Goal: Task Accomplishment & Management: Manage account settings

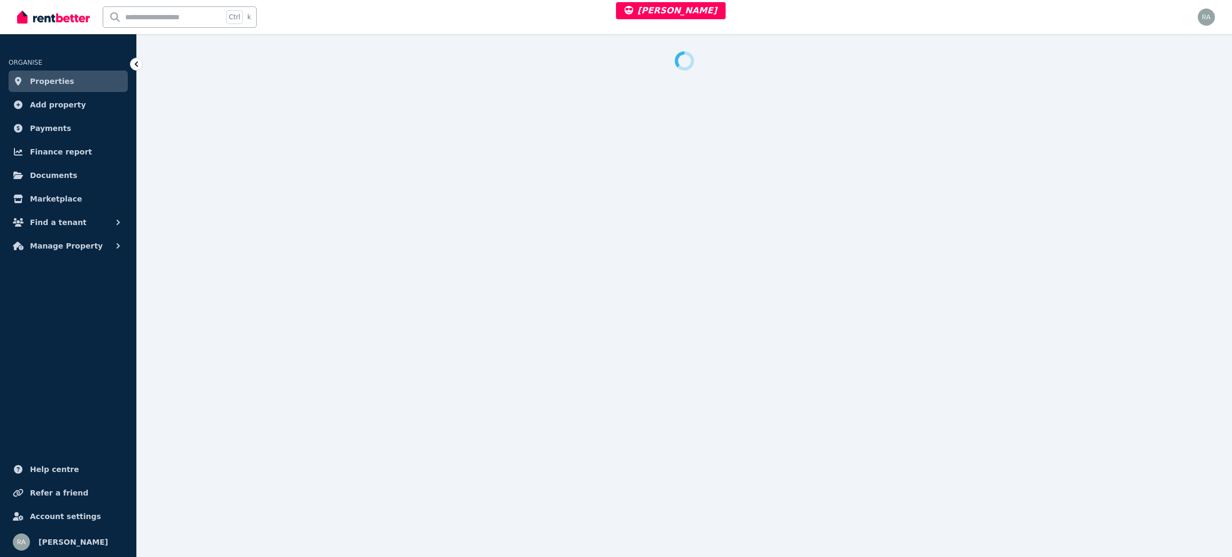
select select "***"
select select "**********"
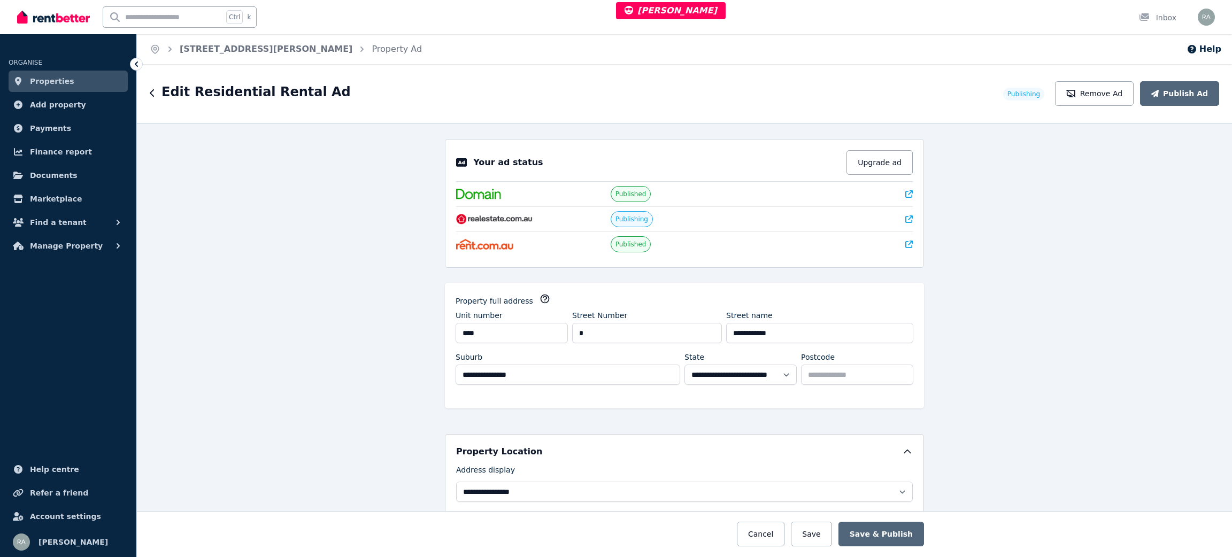
click at [275, 60] on ol "Home 2308/9 Hamilton Ave, Surfers Paradise Property Ad" at bounding box center [286, 49] width 298 height 30
click at [285, 51] on link "2308/9 Hamilton Ave, Surfers Paradise" at bounding box center [266, 49] width 173 height 10
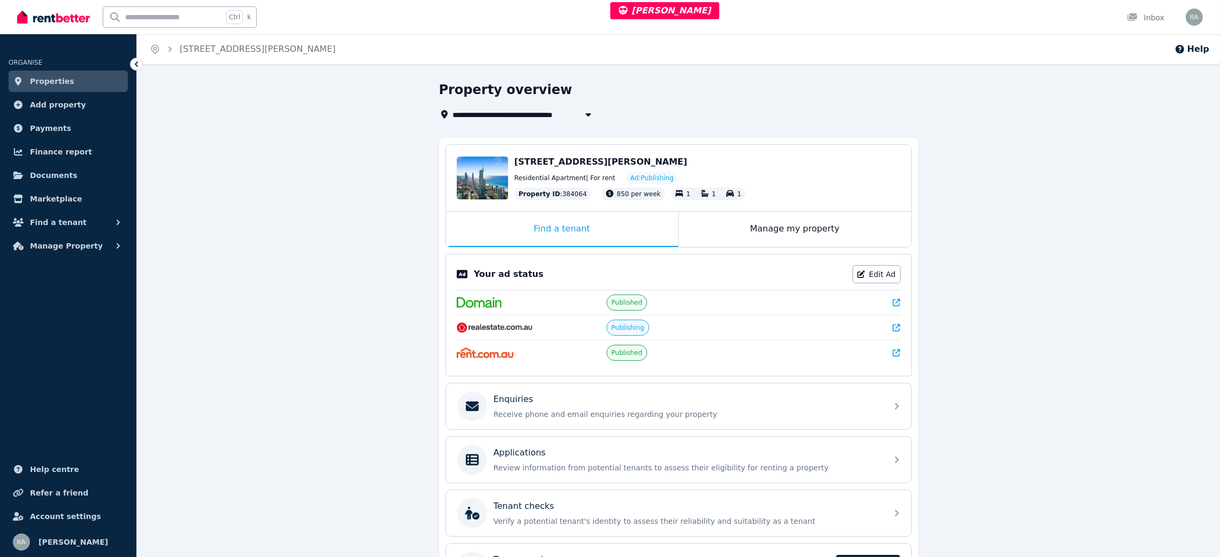
click at [732, 226] on div "Manage my property" at bounding box center [794, 229] width 233 height 35
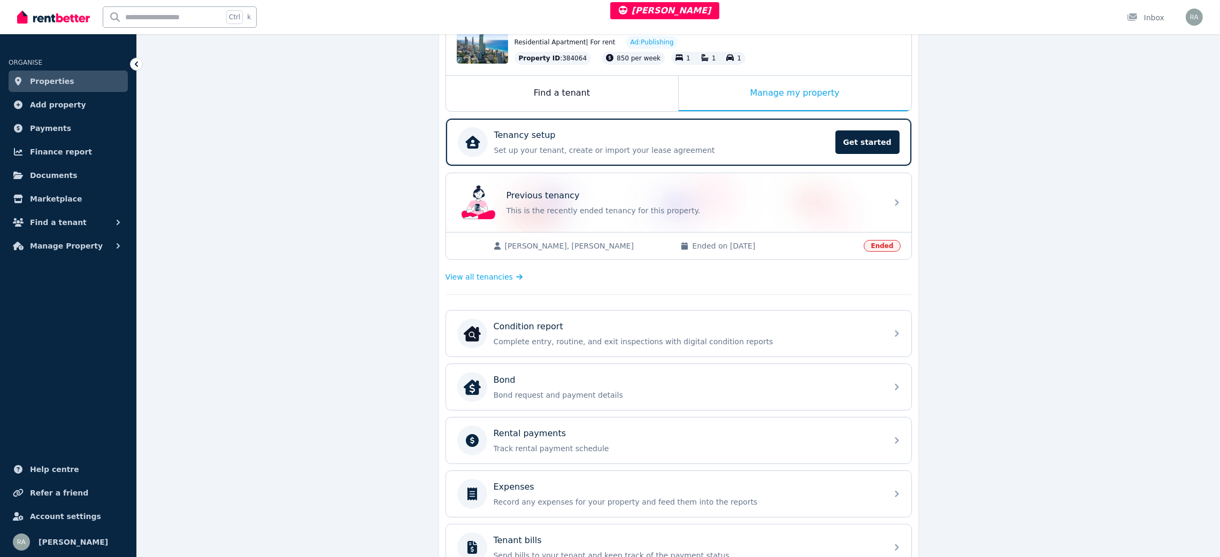
scroll to position [305, 0]
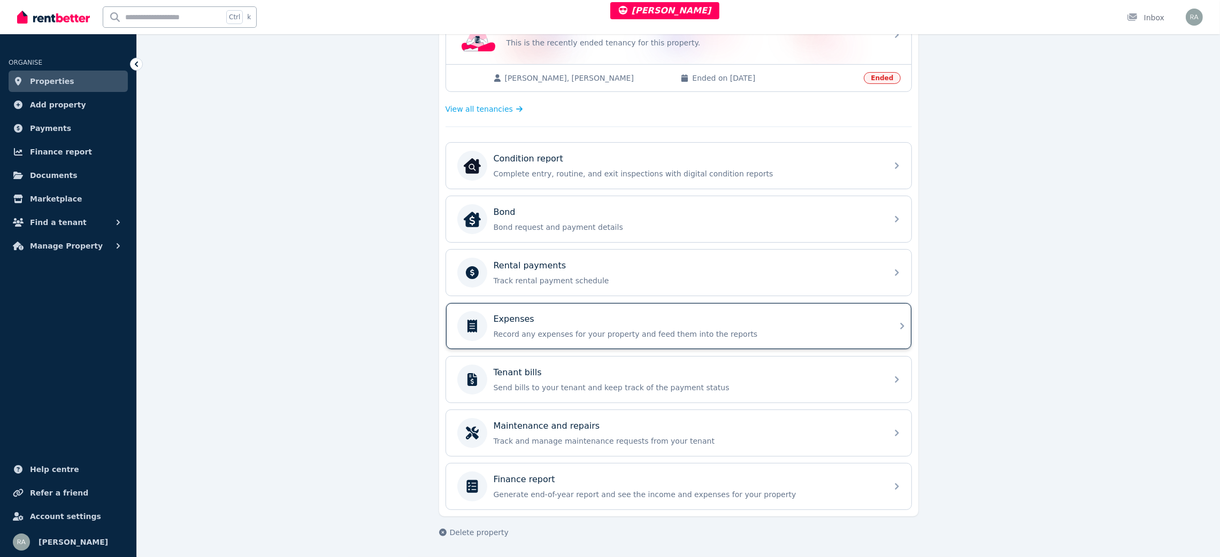
click at [548, 323] on div "Expenses" at bounding box center [686, 319] width 387 height 13
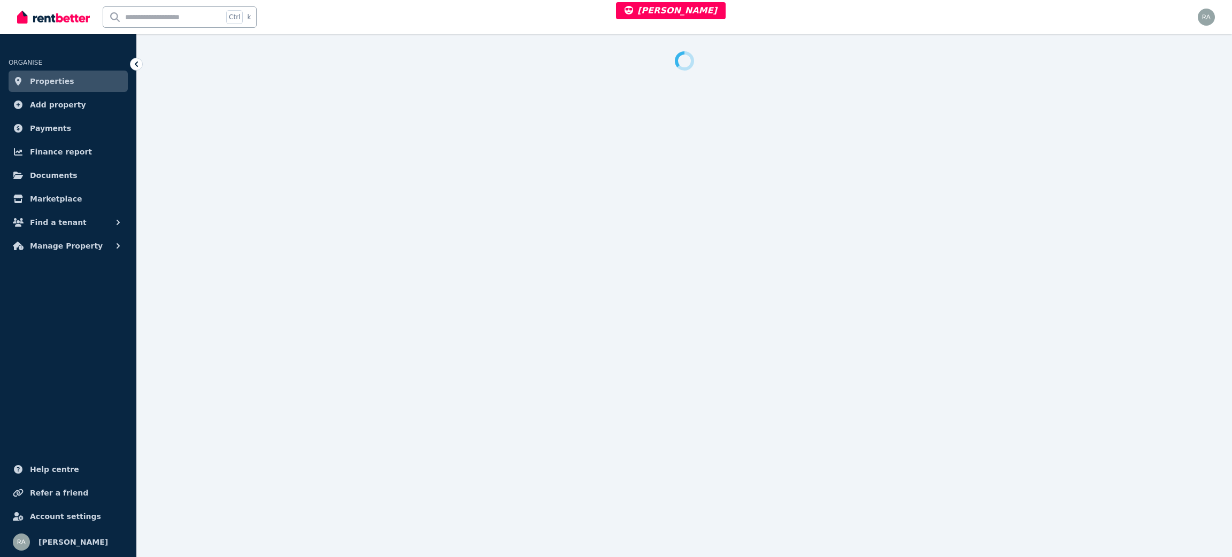
select select "**"
select select "**********"
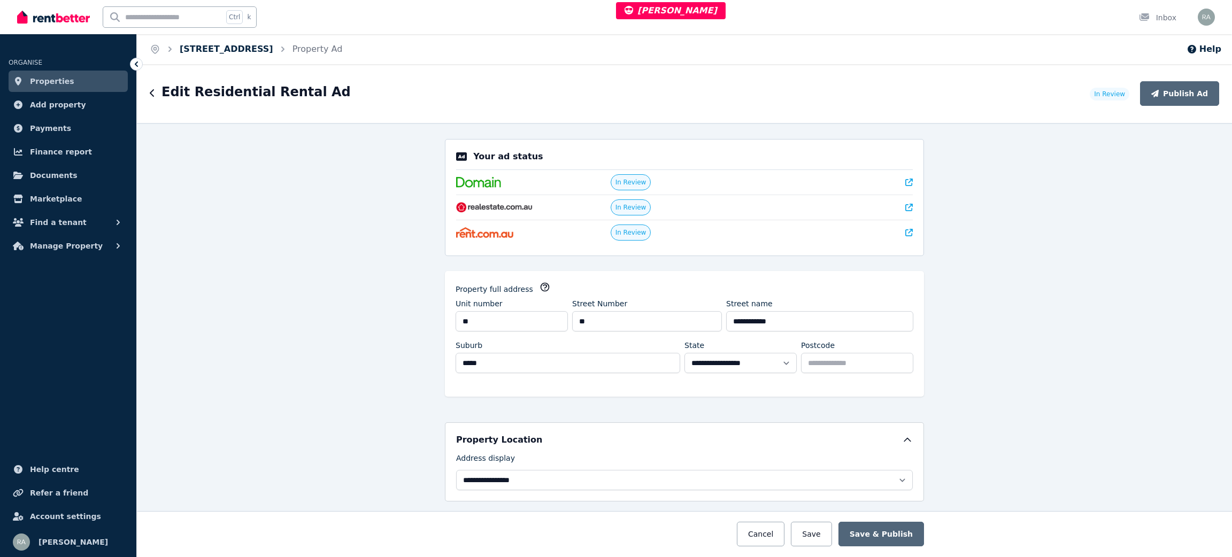
click at [239, 46] on link "34/76 Newcastle St, Perth" at bounding box center [227, 49] width 94 height 10
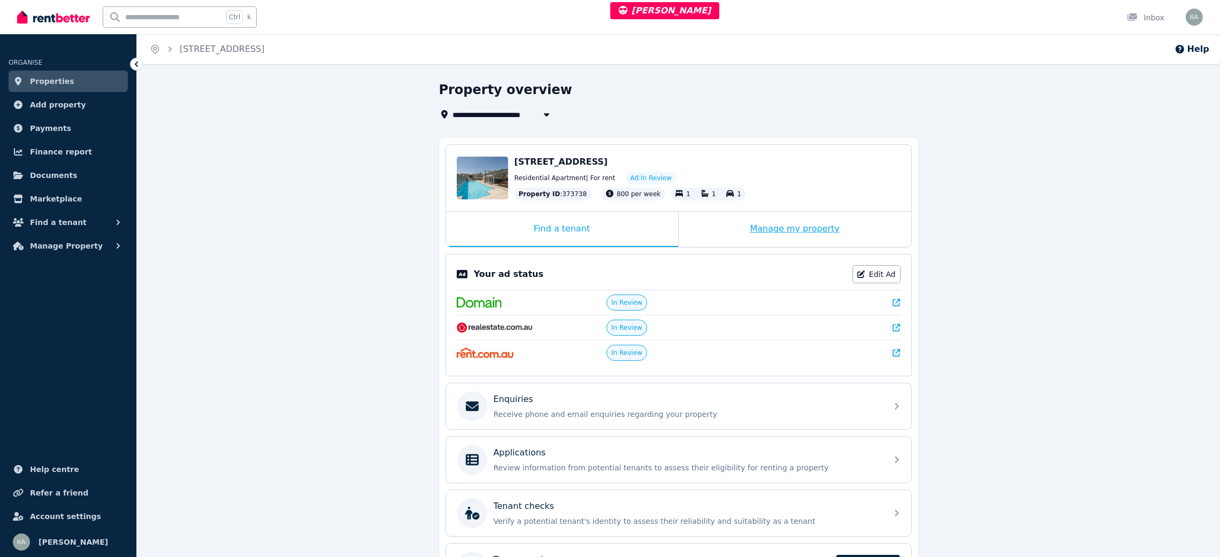
click at [737, 225] on div "Manage my property" at bounding box center [794, 229] width 233 height 35
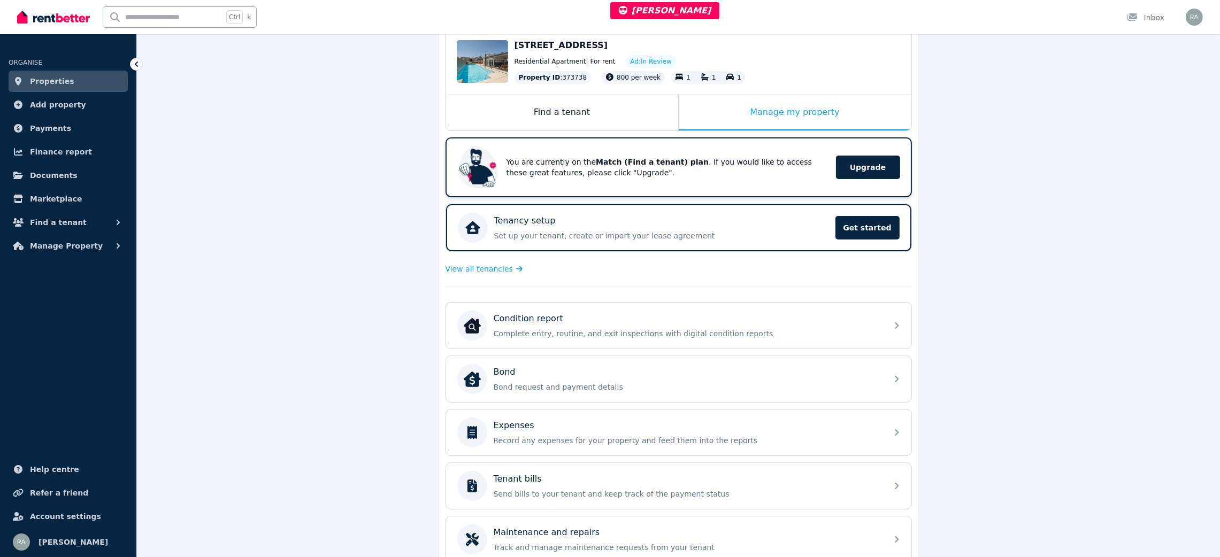
scroll to position [222, 0]
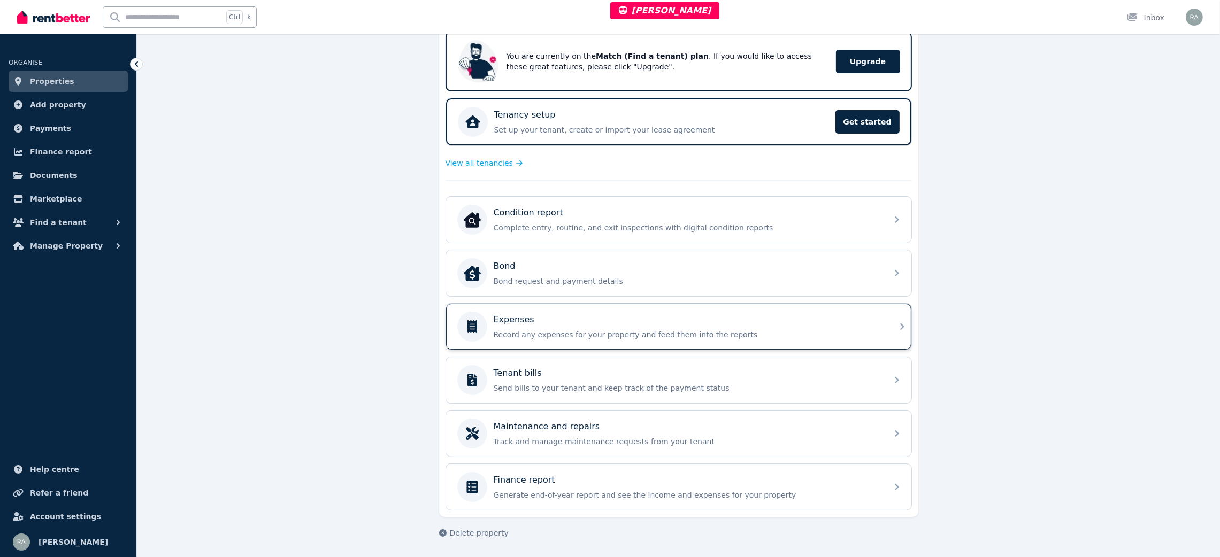
click at [553, 323] on div "Expenses" at bounding box center [686, 319] width 387 height 13
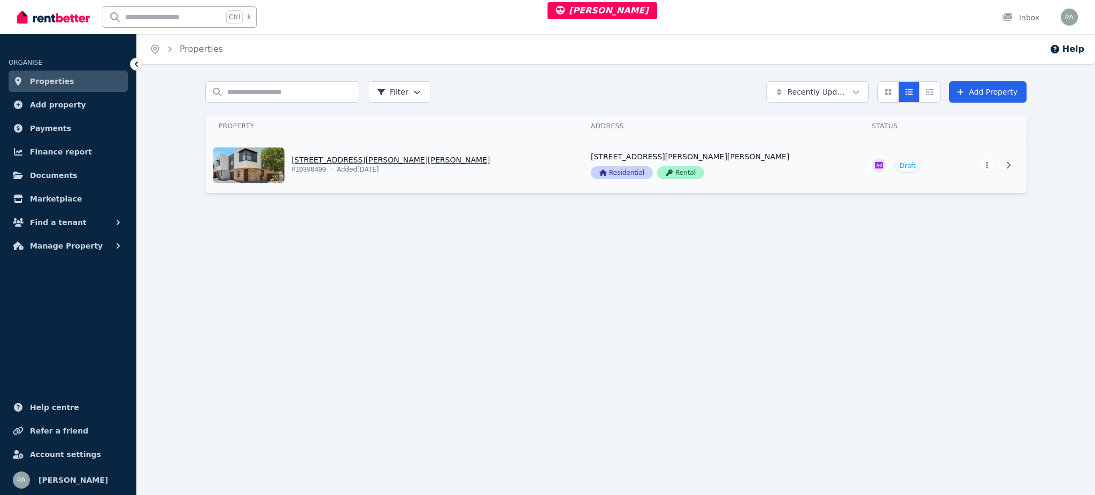
click at [473, 165] on link "View property details" at bounding box center [392, 165] width 372 height 56
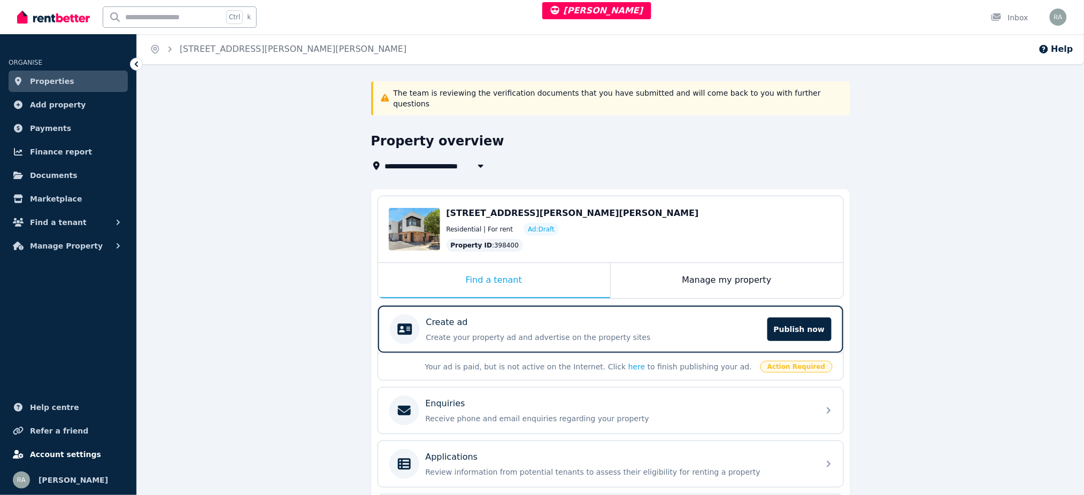
click at [62, 371] on span "Account settings" at bounding box center [65, 454] width 71 height 13
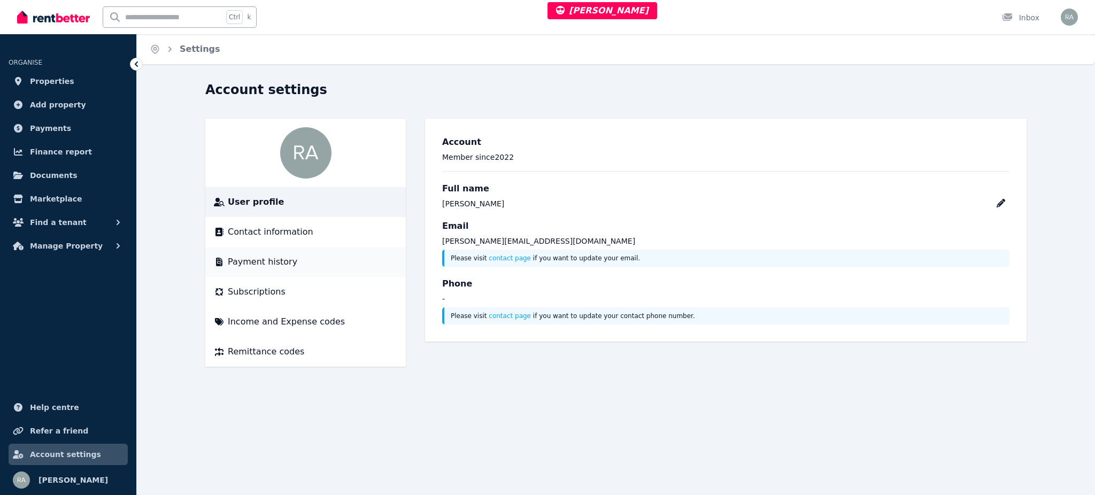
click at [263, 275] on li "Payment history" at bounding box center [305, 262] width 201 height 30
click at [269, 296] on span "Subscriptions" at bounding box center [257, 292] width 58 height 13
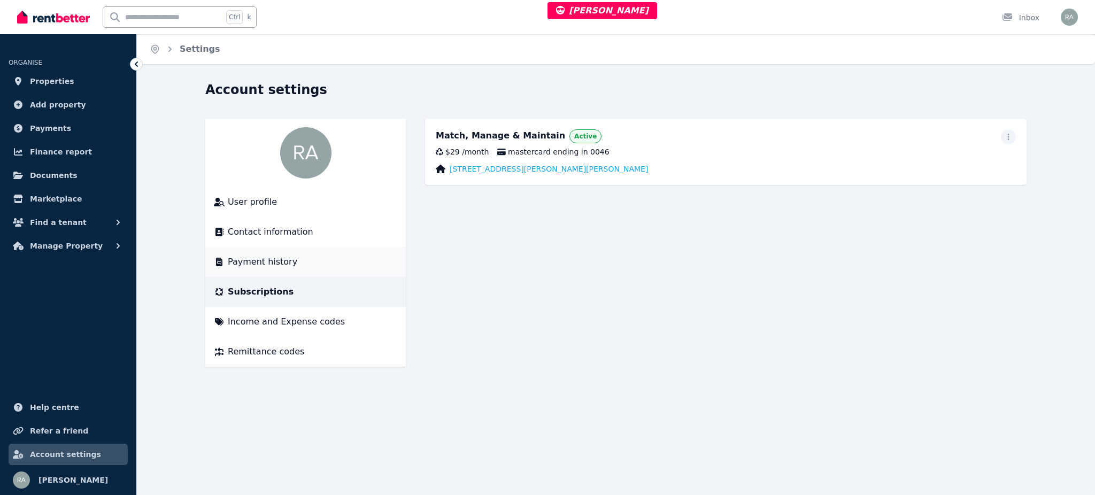
click at [272, 265] on span "Payment history" at bounding box center [263, 262] width 70 height 13
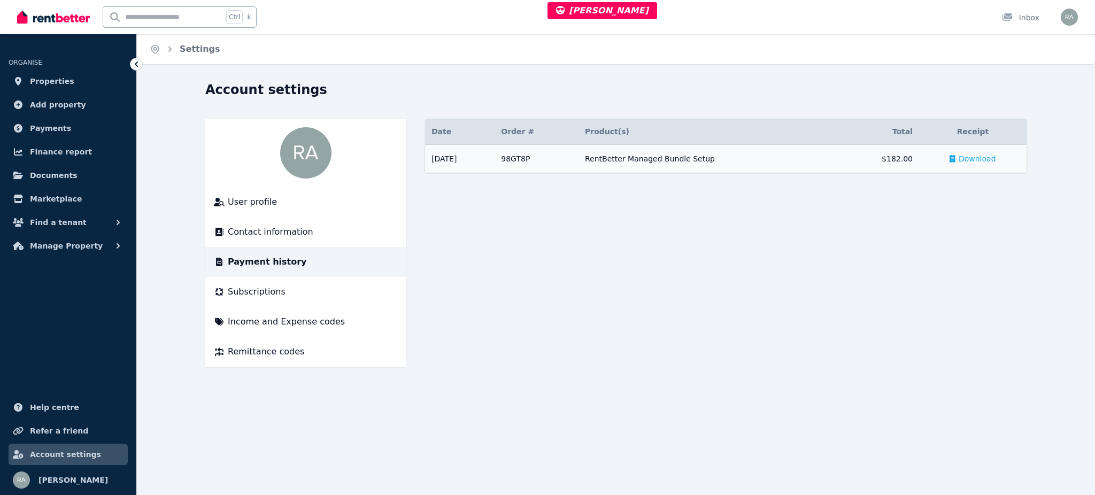
click at [766, 171] on td "RentBetter Managed Bundle Setup" at bounding box center [709, 159] width 260 height 28
click at [766, 159] on div "RentBetter Managed Bundle Setup" at bounding box center [709, 158] width 248 height 11
click at [58, 83] on span "Properties" at bounding box center [52, 81] width 44 height 13
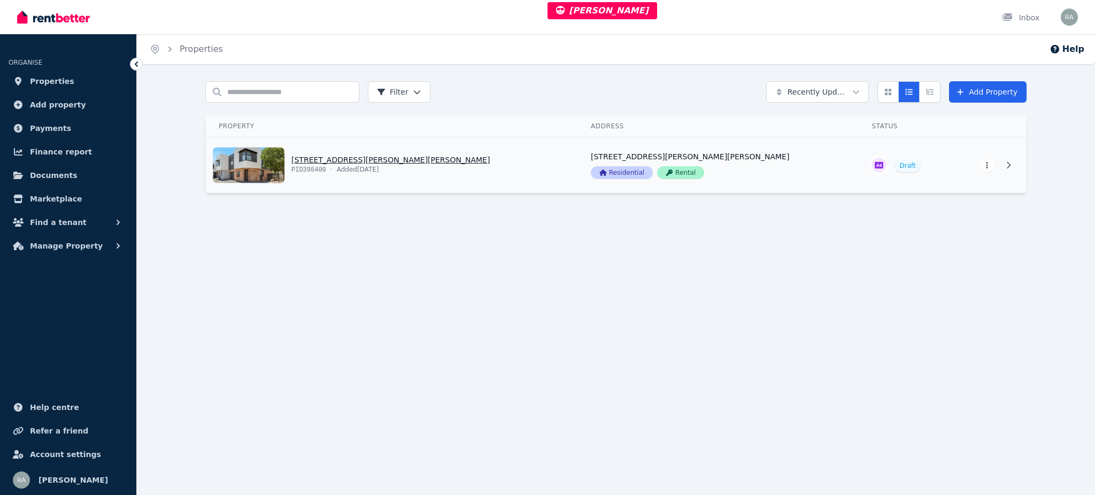
click at [438, 165] on link "View property details" at bounding box center [392, 165] width 372 height 56
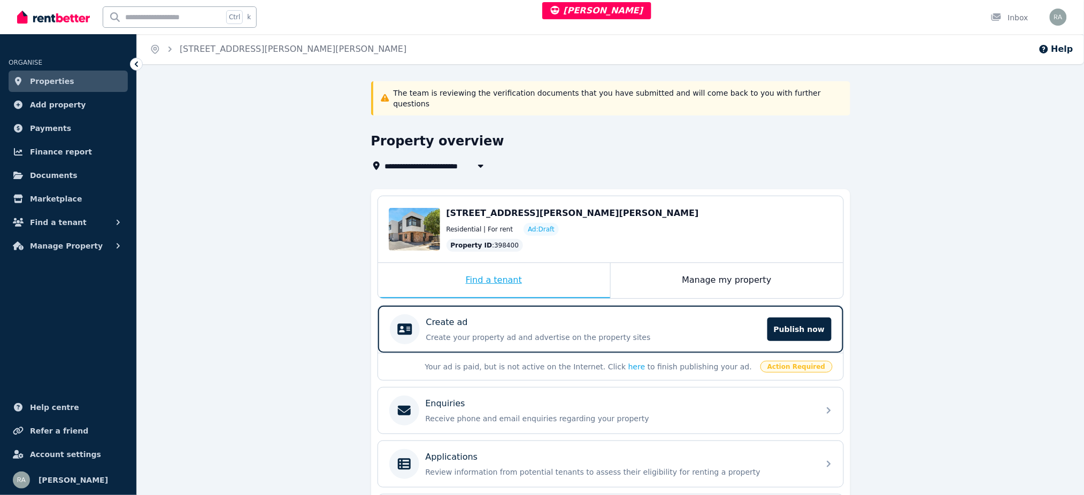
click at [554, 276] on div "Find a tenant" at bounding box center [494, 280] width 232 height 35
click at [681, 332] on p "Create your property ad and advertise on the property sites" at bounding box center [593, 337] width 335 height 11
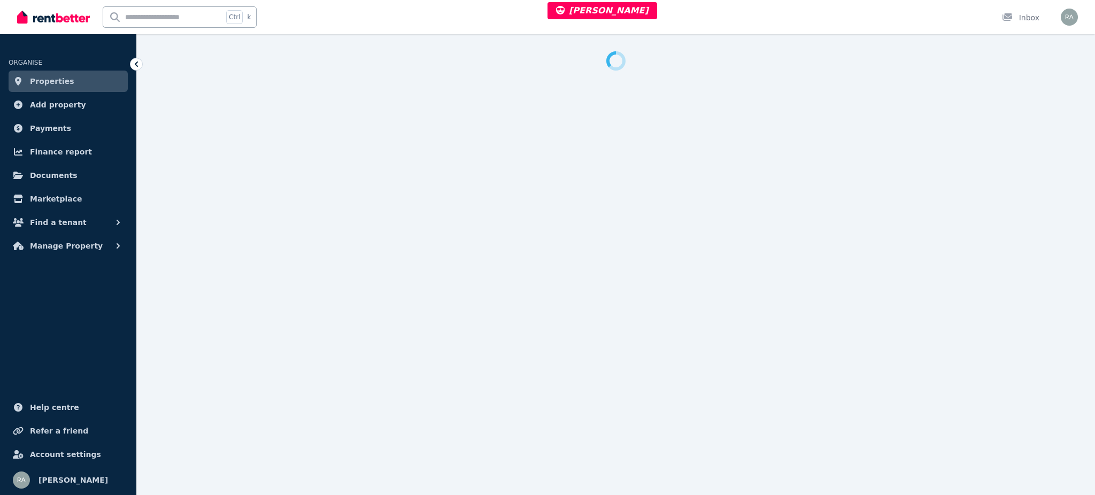
select select "**"
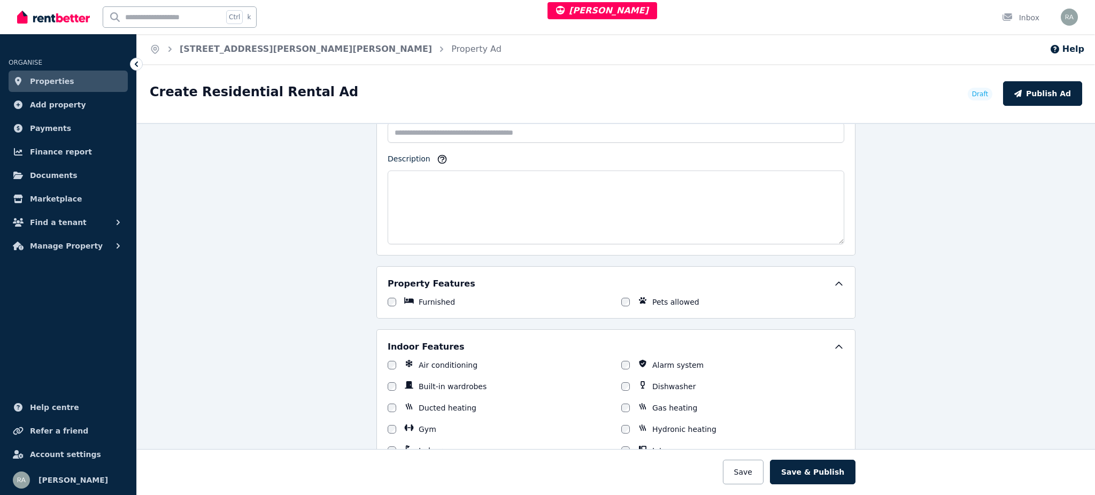
scroll to position [784, 0]
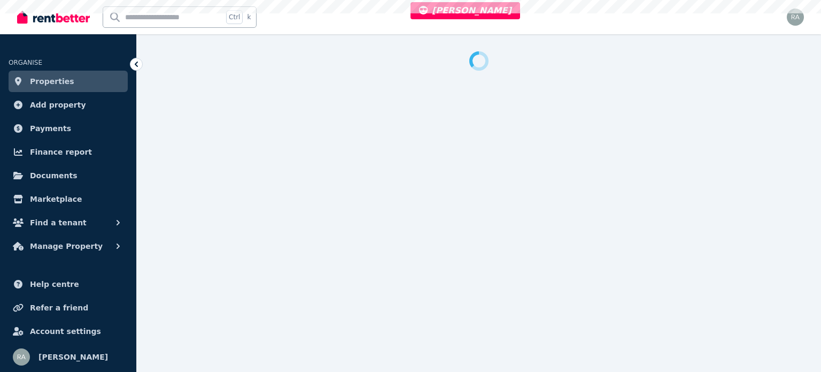
select select "***"
select select "**********"
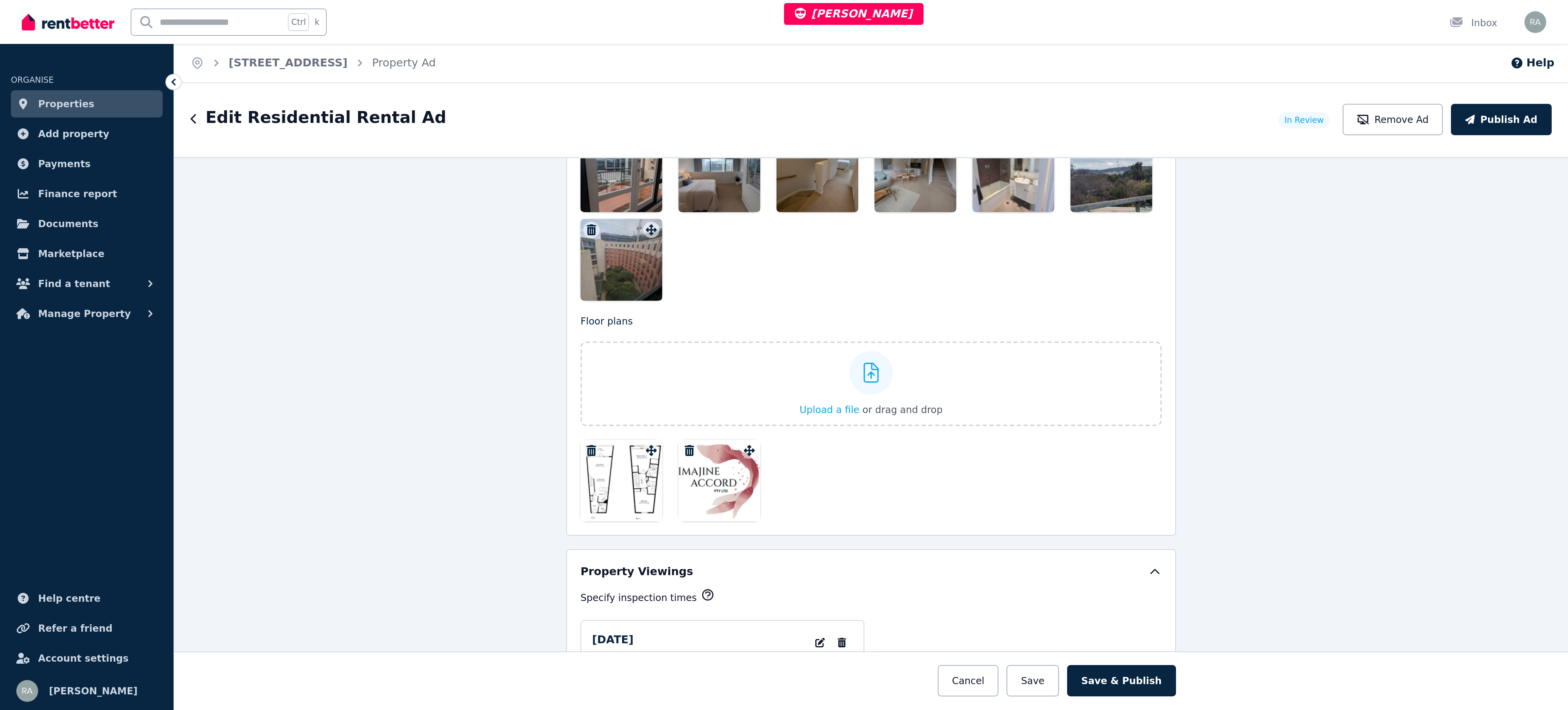
scroll to position [868, 0]
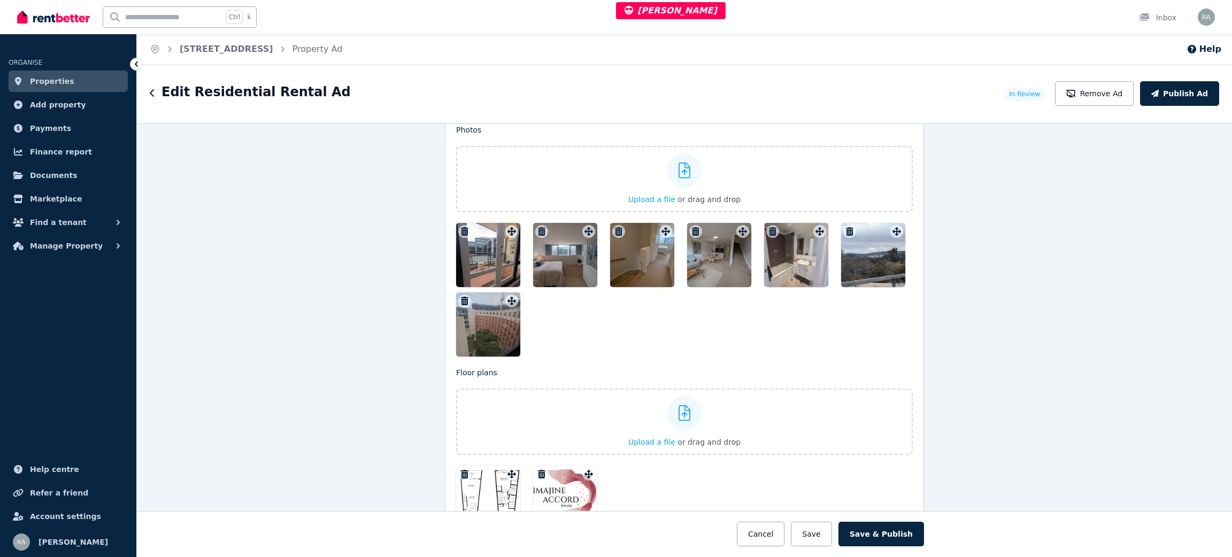
click at [556, 371] on div at bounding box center [565, 498] width 64 height 64
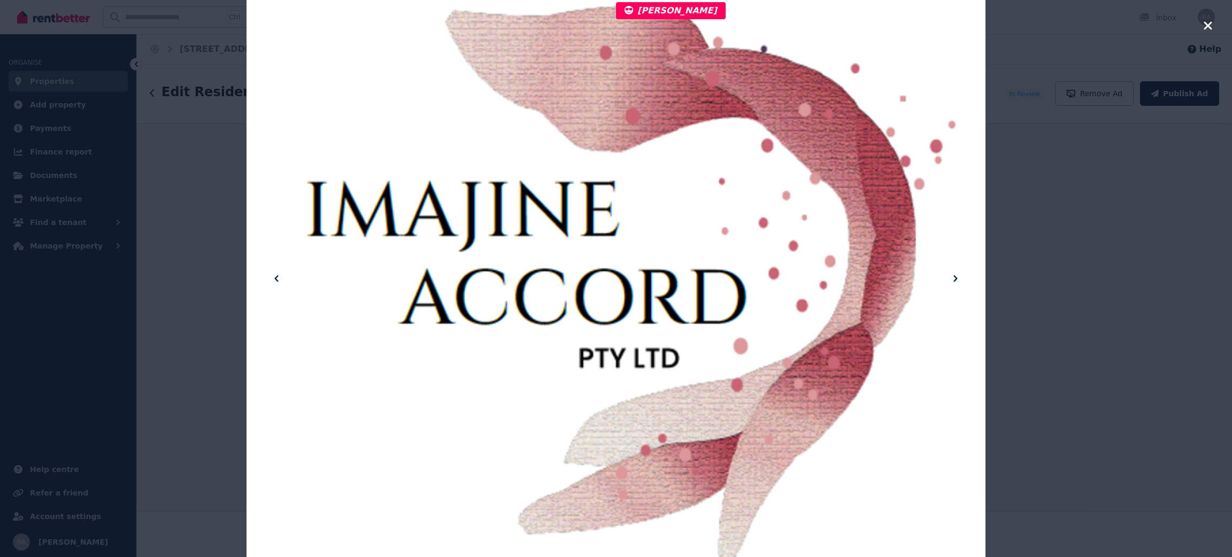
drag, startPoint x: 567, startPoint y: 150, endPoint x: 497, endPoint y: 194, distance: 83.1
click at [497, 194] on div at bounding box center [615, 278] width 739 height 666
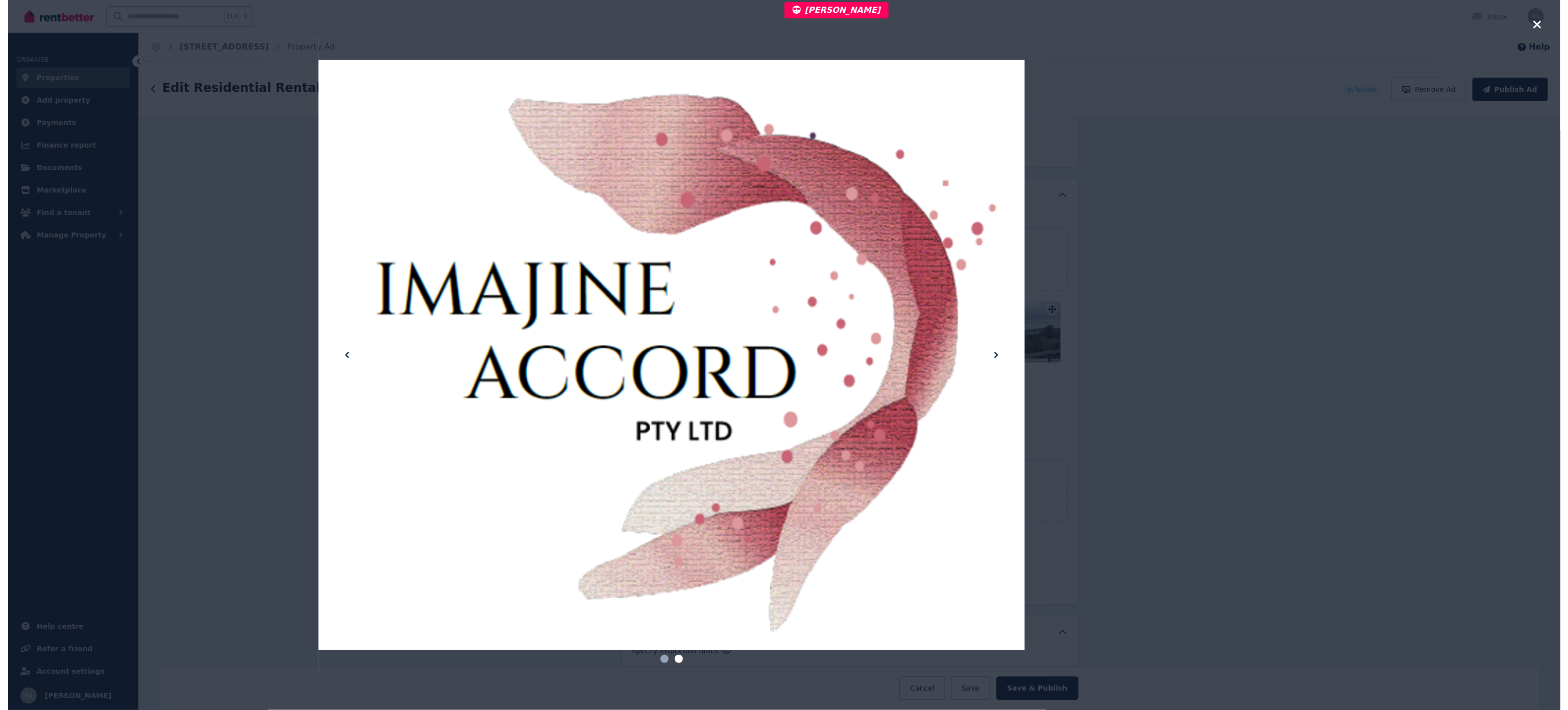
scroll to position [1190, 0]
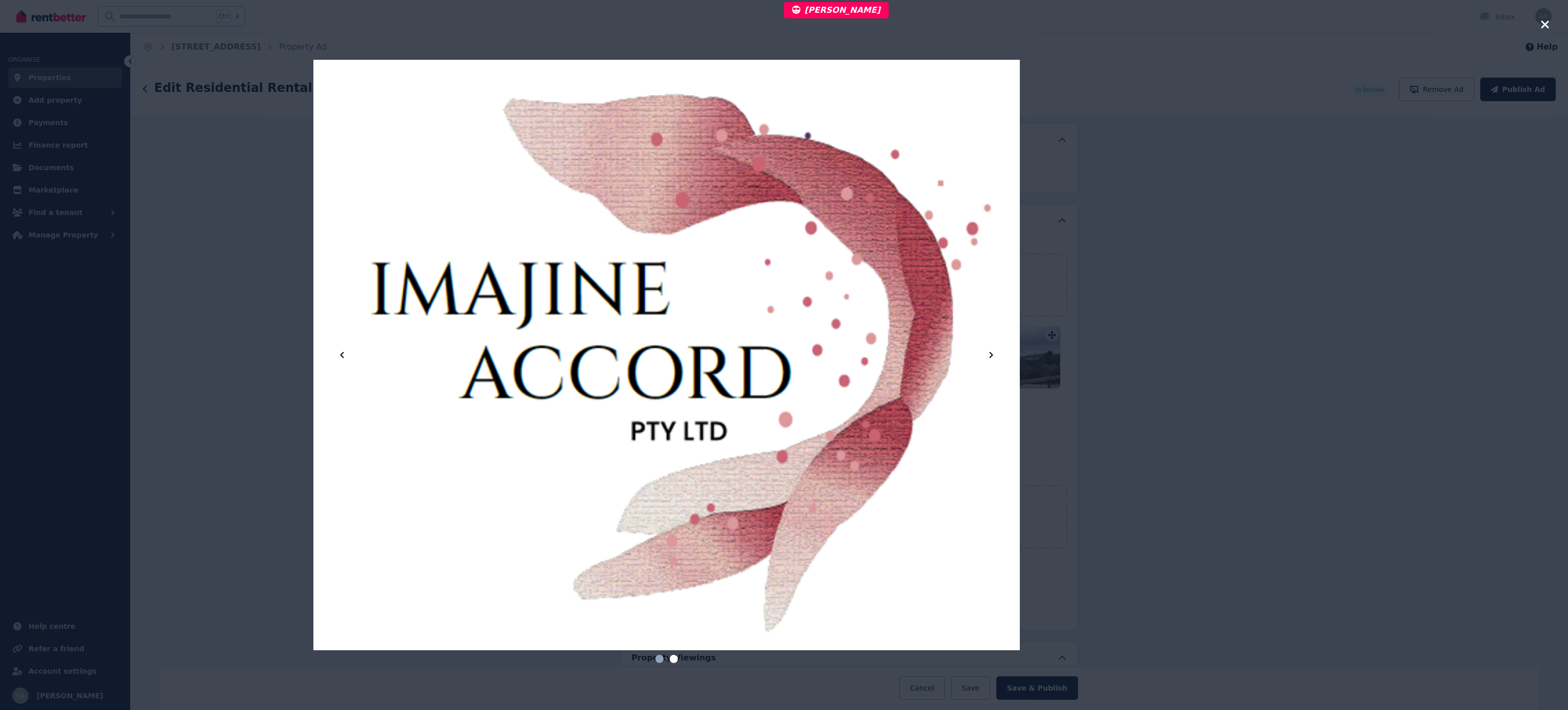
click at [784, 355] on div at bounding box center [783, 355] width 941 height 710
click at [784, 21] on icon "button" at bounding box center [1546, 24] width 10 height 12
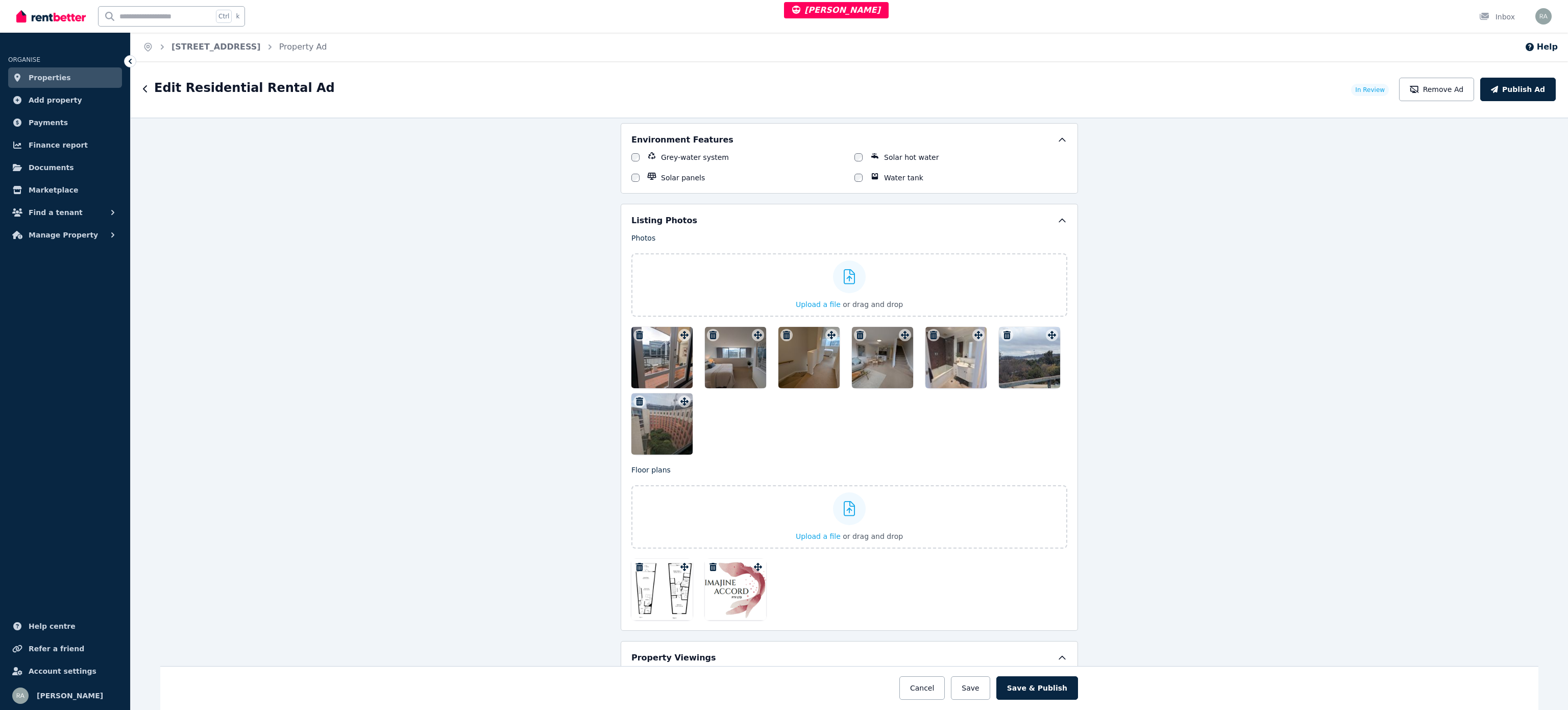
click at [709, 355] on icon "button" at bounding box center [713, 567] width 11 height 9
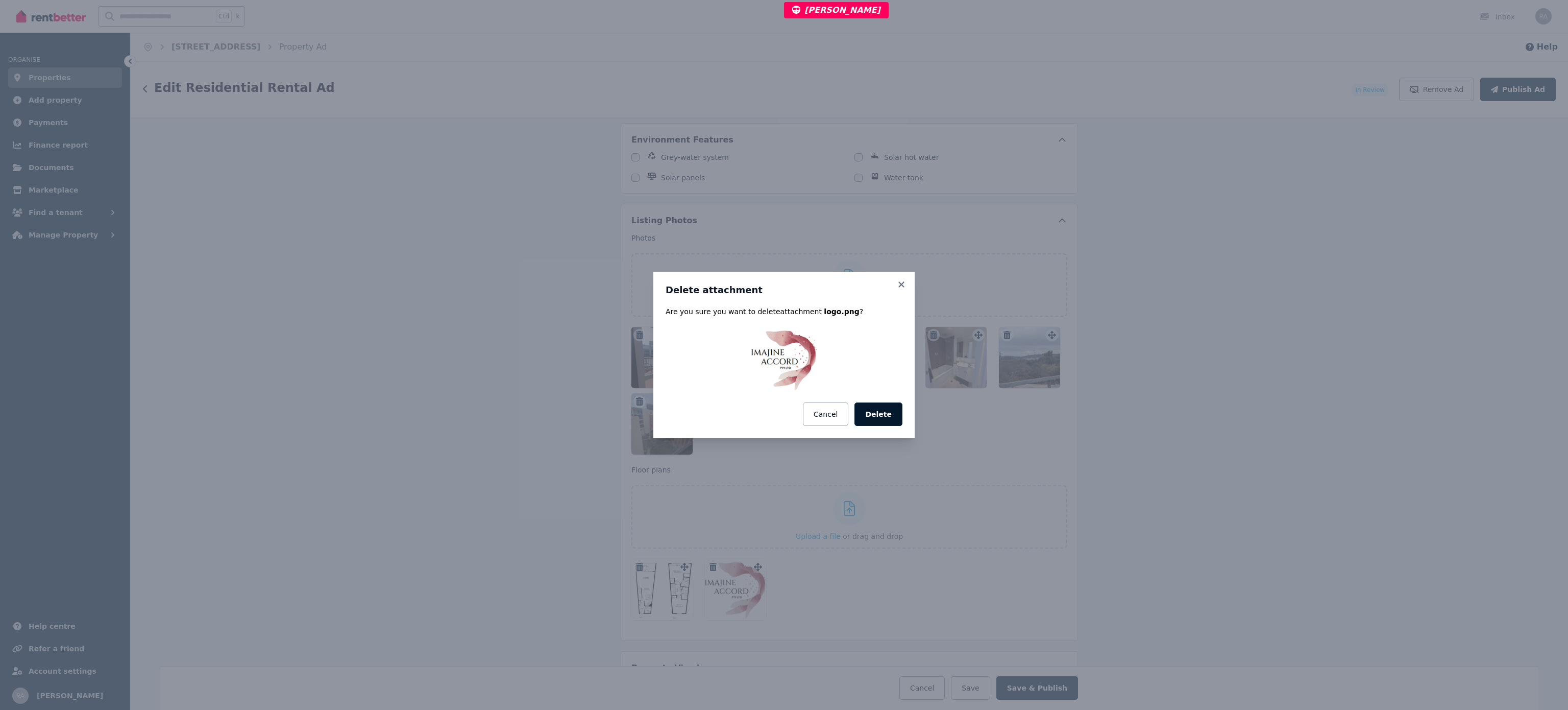
click at [784, 355] on button "Delete" at bounding box center [879, 414] width 48 height 24
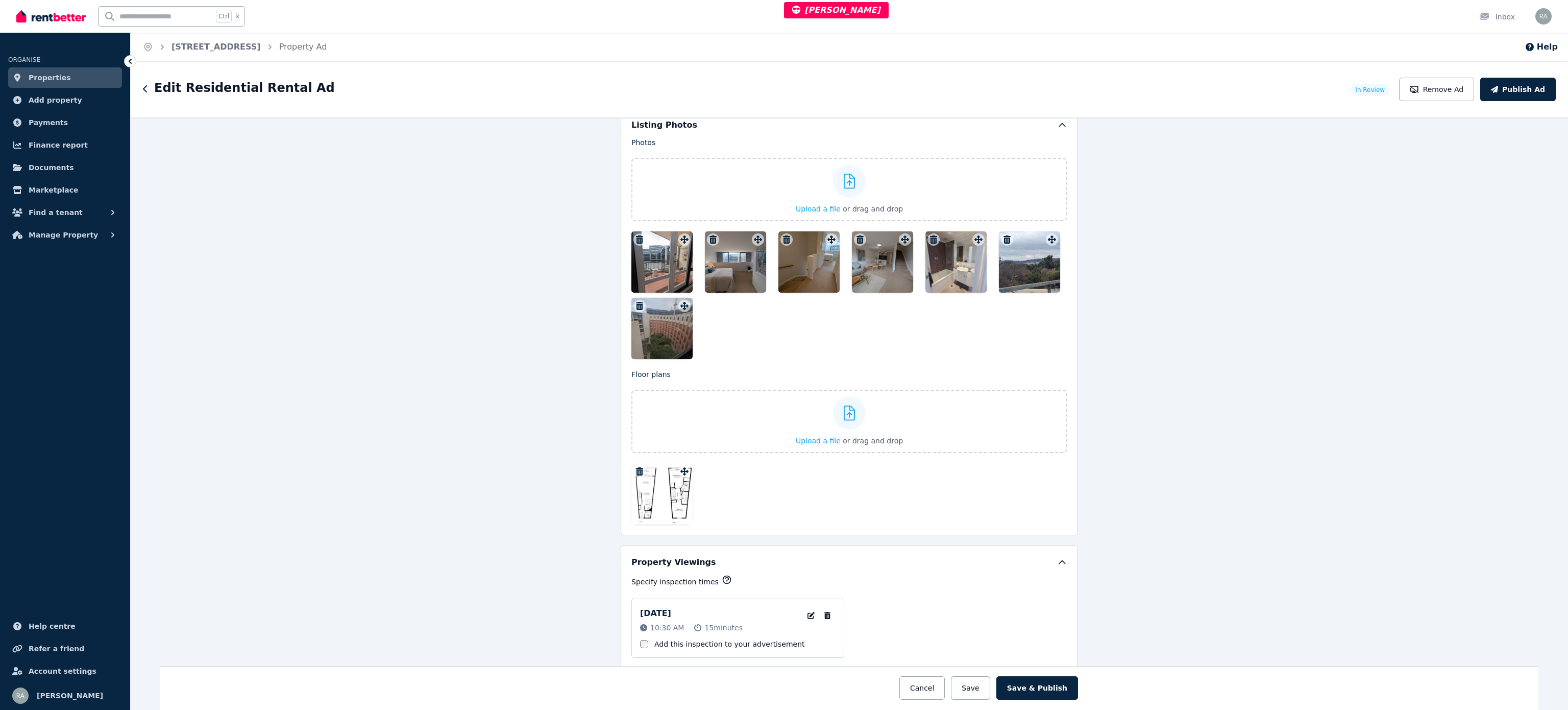
scroll to position [1394, 0]
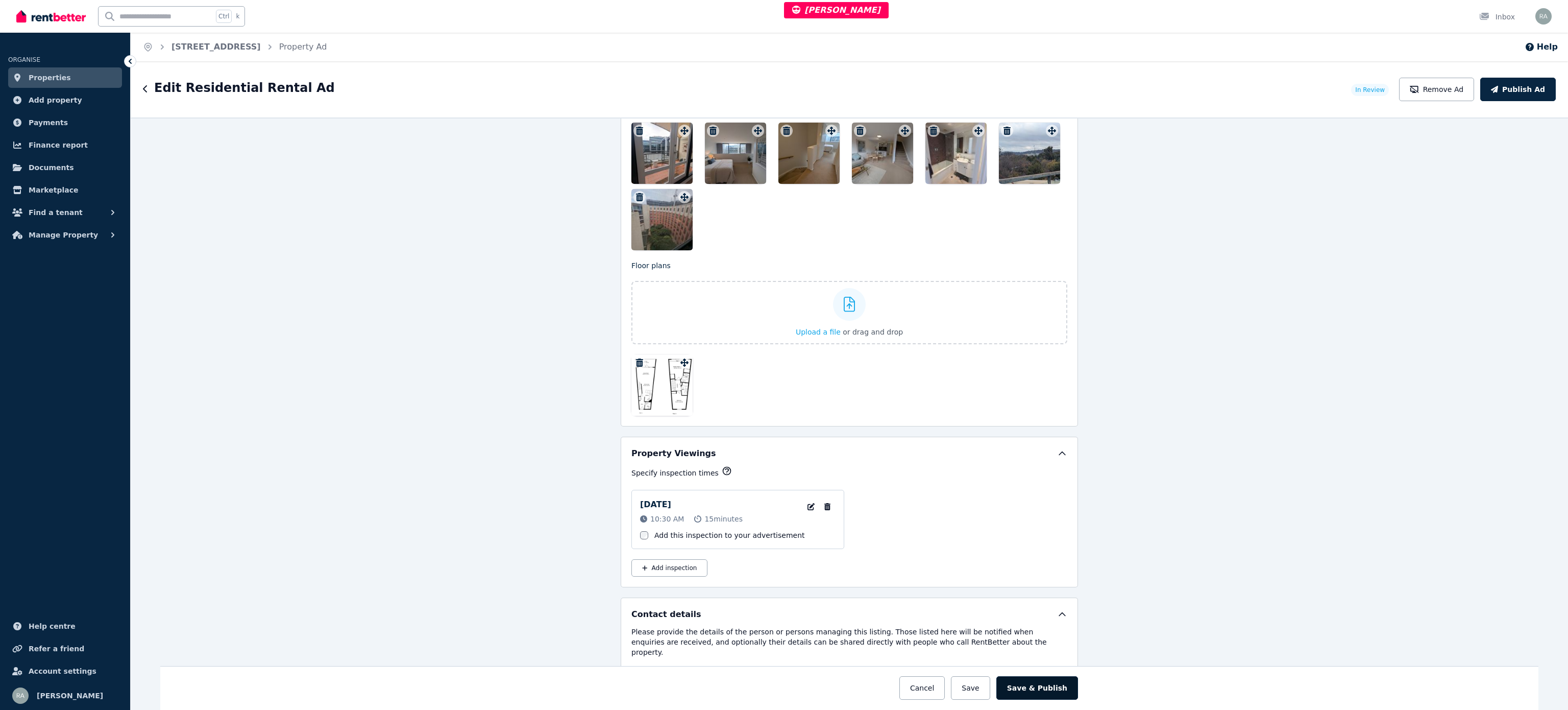
click at [784, 355] on button "Save & Publish" at bounding box center [1038, 688] width 82 height 24
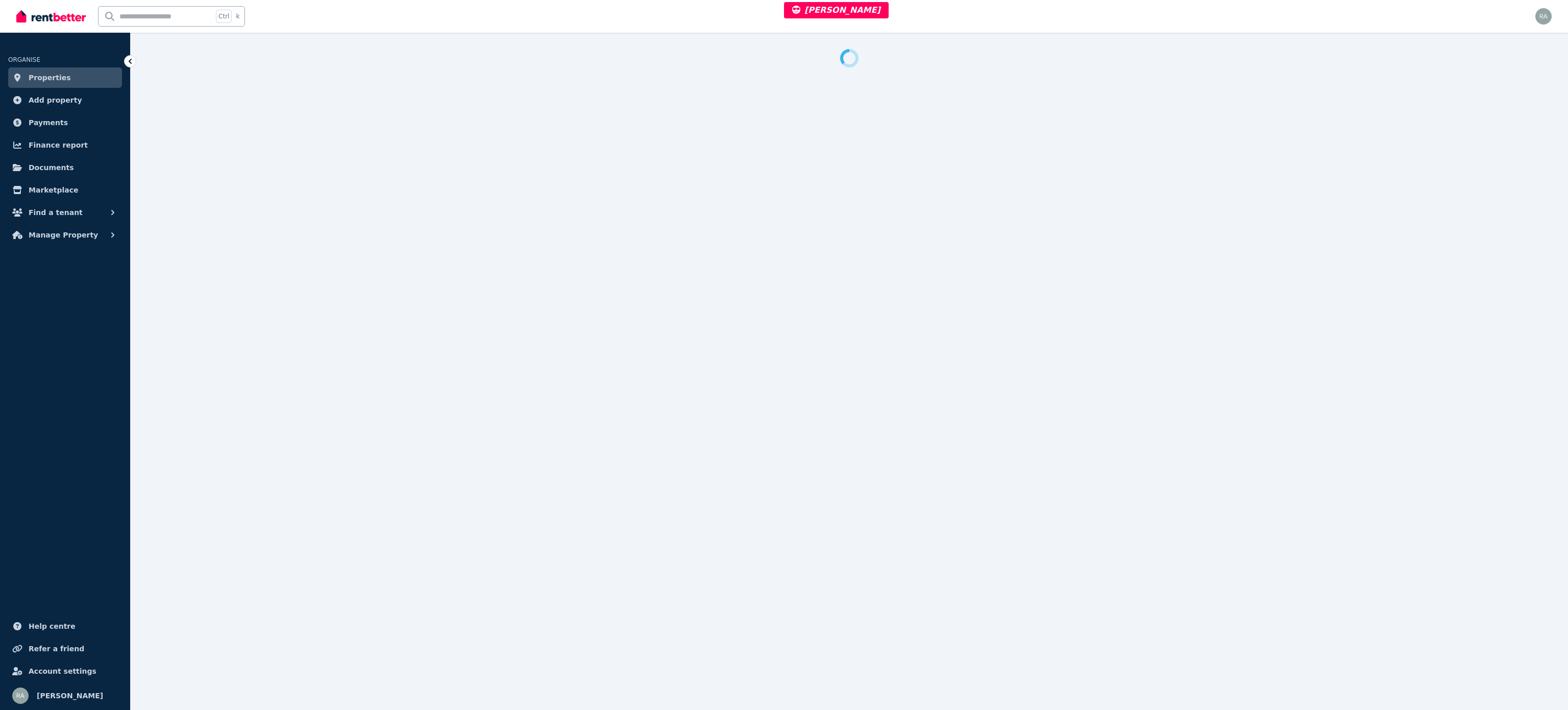
select select "***"
select select "**********"
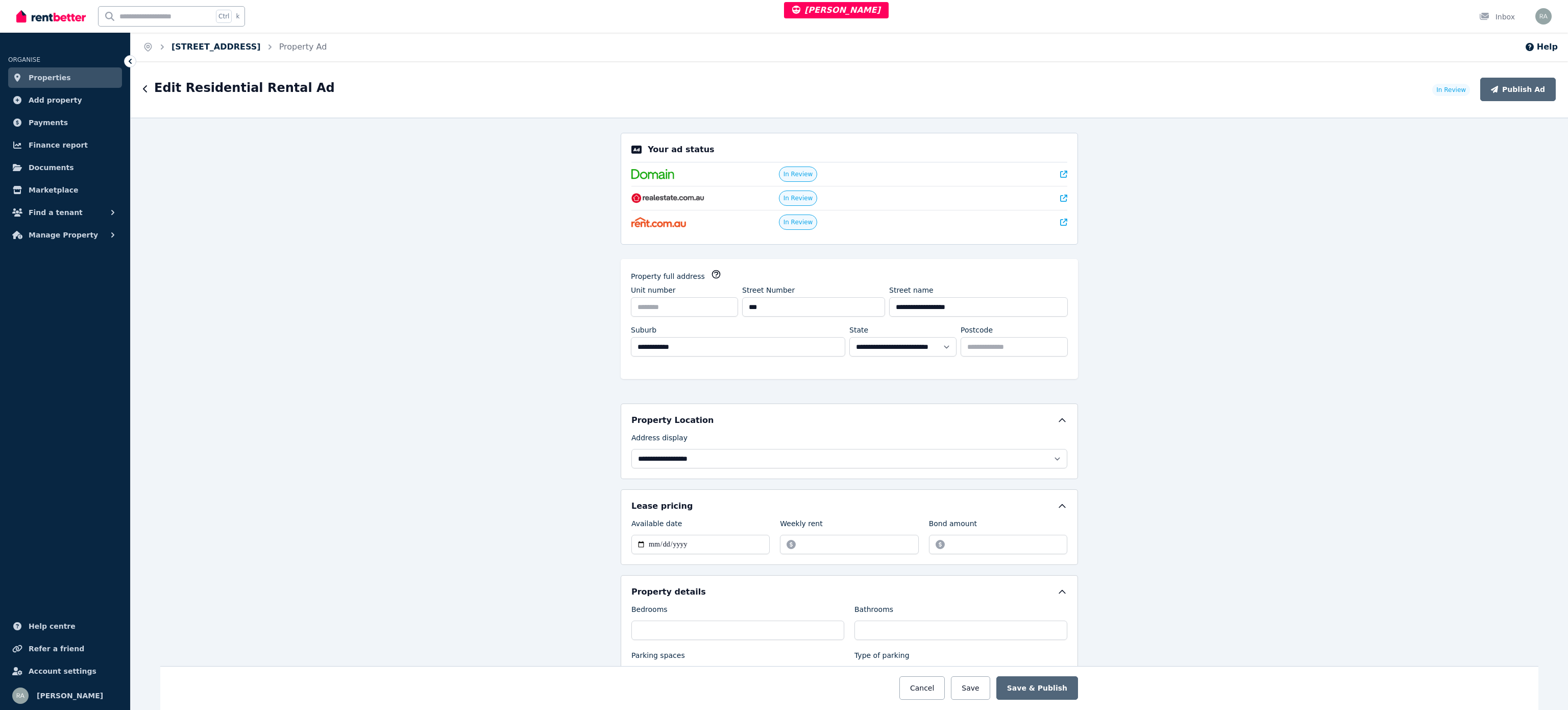
click at [233, 42] on link "[STREET_ADDRESS]" at bounding box center [217, 47] width 90 height 10
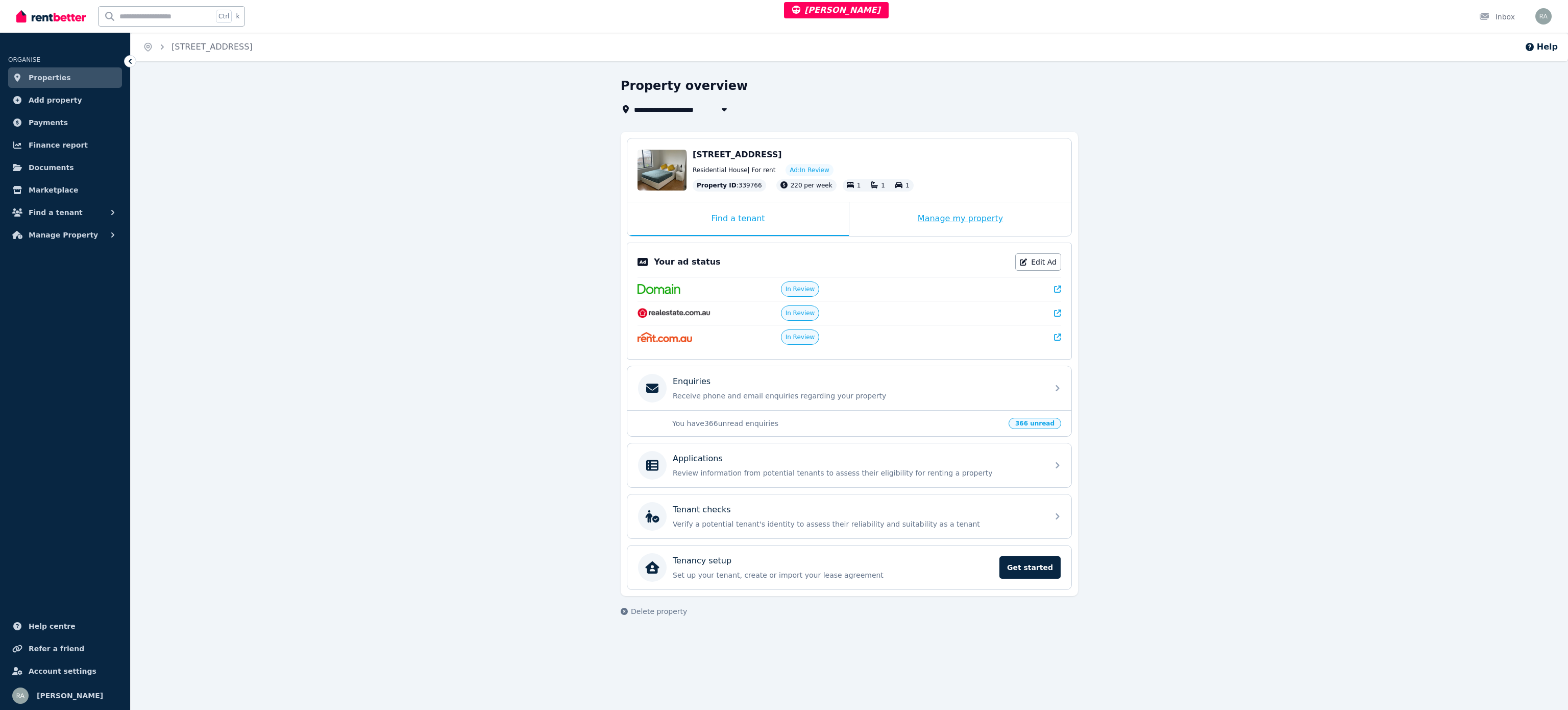
click at [924, 216] on div "Manage my property" at bounding box center [961, 219] width 222 height 33
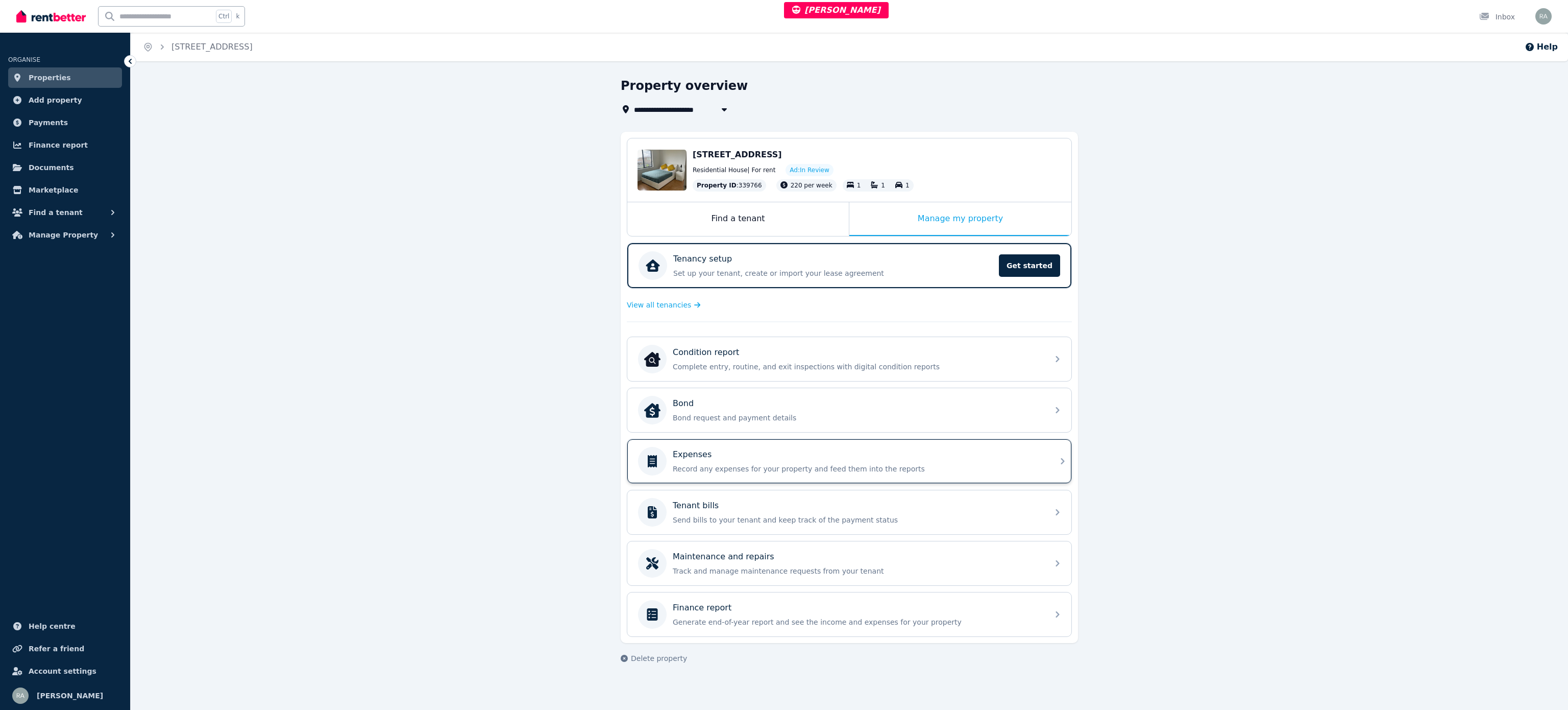
click at [783, 461] on div "Expenses" at bounding box center [858, 454] width 370 height 12
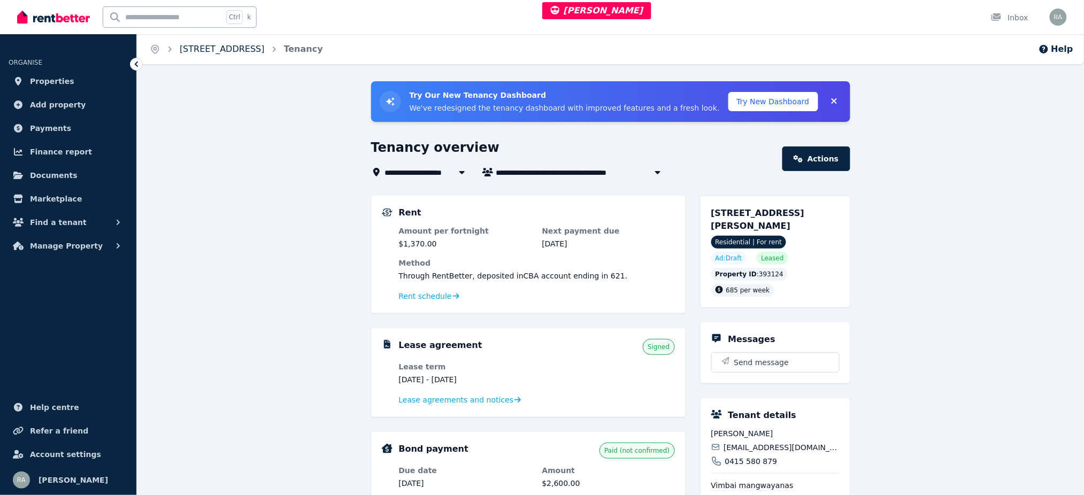
click at [234, 50] on link "[STREET_ADDRESS]" at bounding box center [222, 49] width 85 height 10
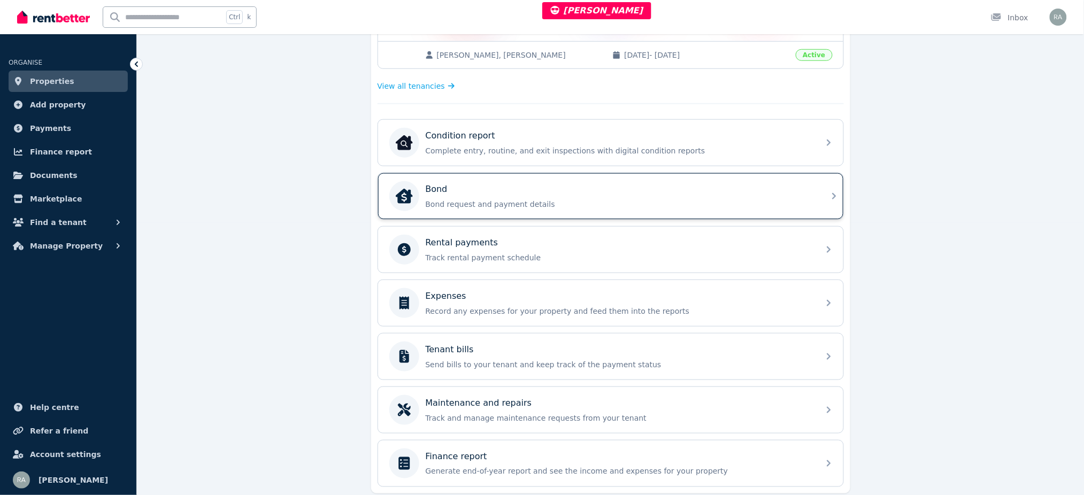
scroll to position [311, 0]
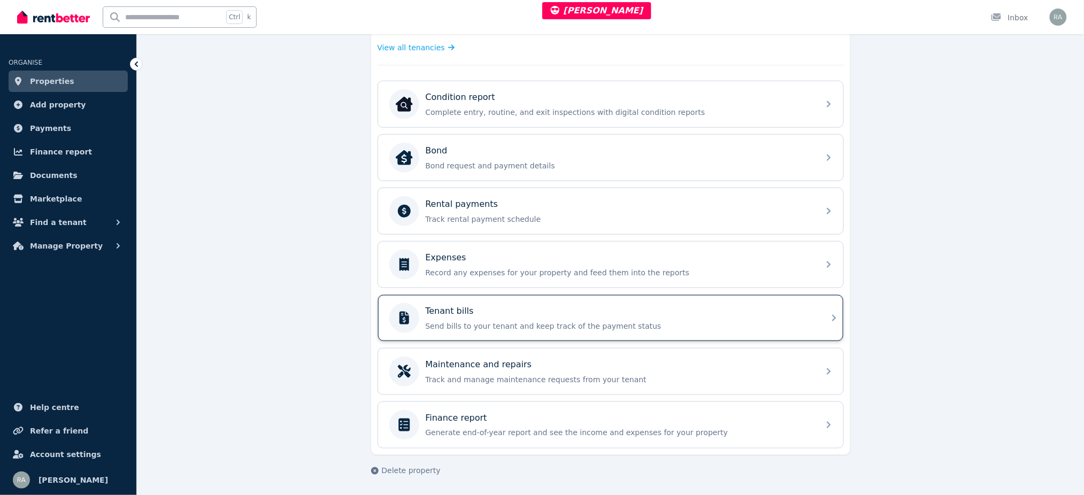
click at [489, 318] on div "Tenant bills Send bills to your tenant and keep track of the payment status" at bounding box center [619, 318] width 387 height 27
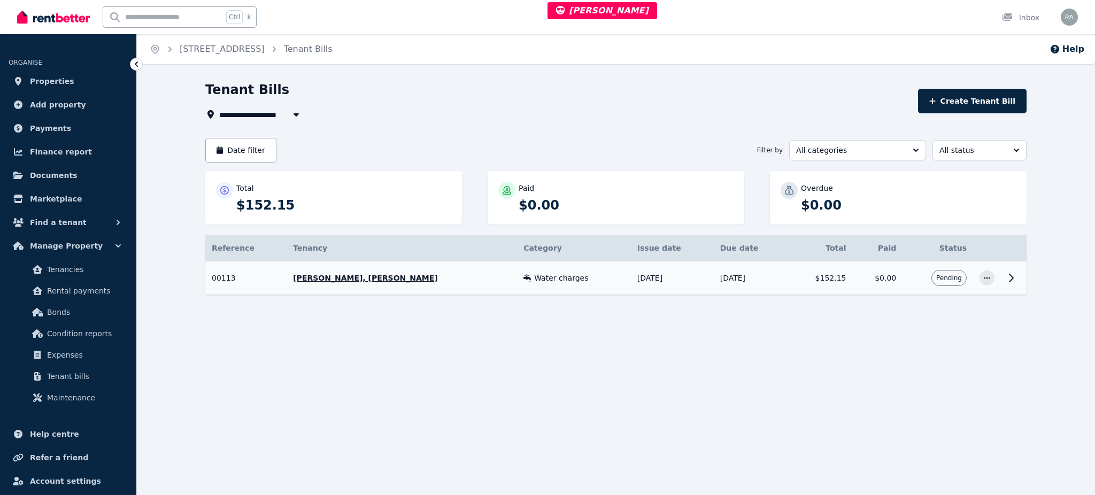
click at [620, 282] on div "Water charges" at bounding box center [573, 278] width 101 height 11
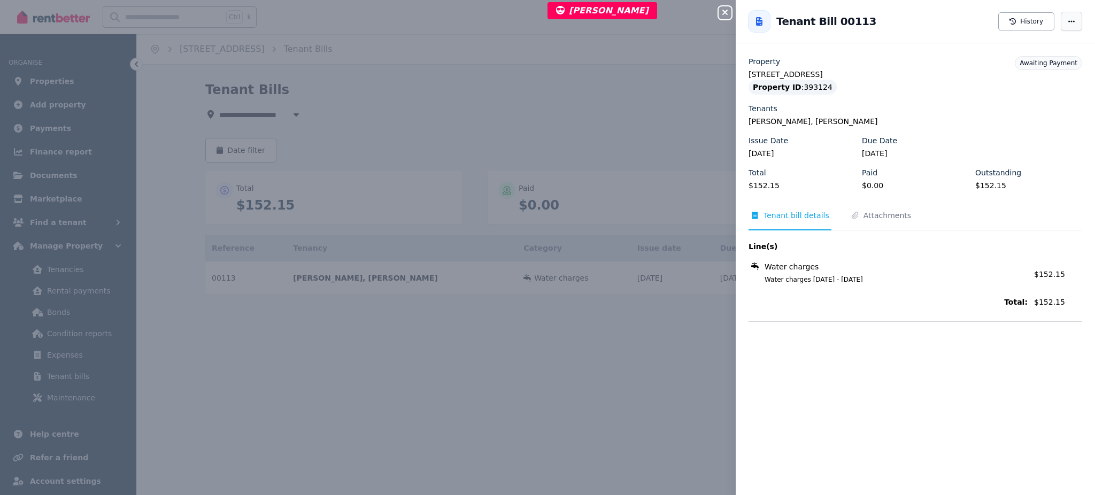
click at [1067, 18] on icon "button" at bounding box center [1071, 21] width 9 height 7
